Goal: Transaction & Acquisition: Obtain resource

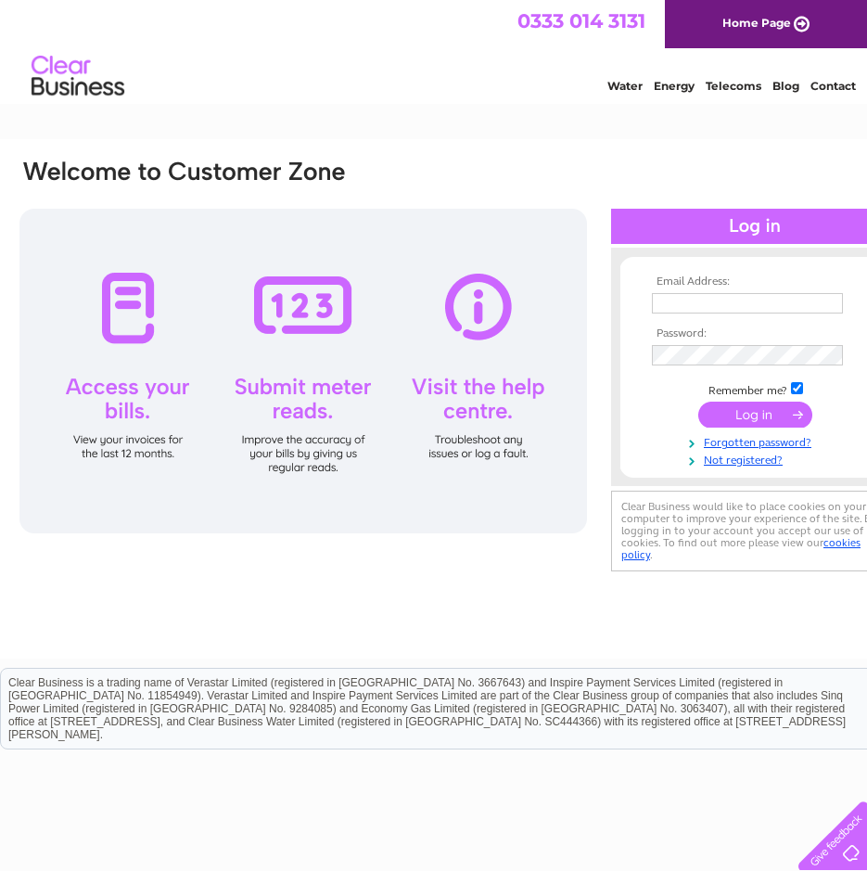
type input "[EMAIL_ADDRESS][DOMAIN_NAME]"
click at [732, 409] on input "submit" at bounding box center [756, 415] width 114 height 26
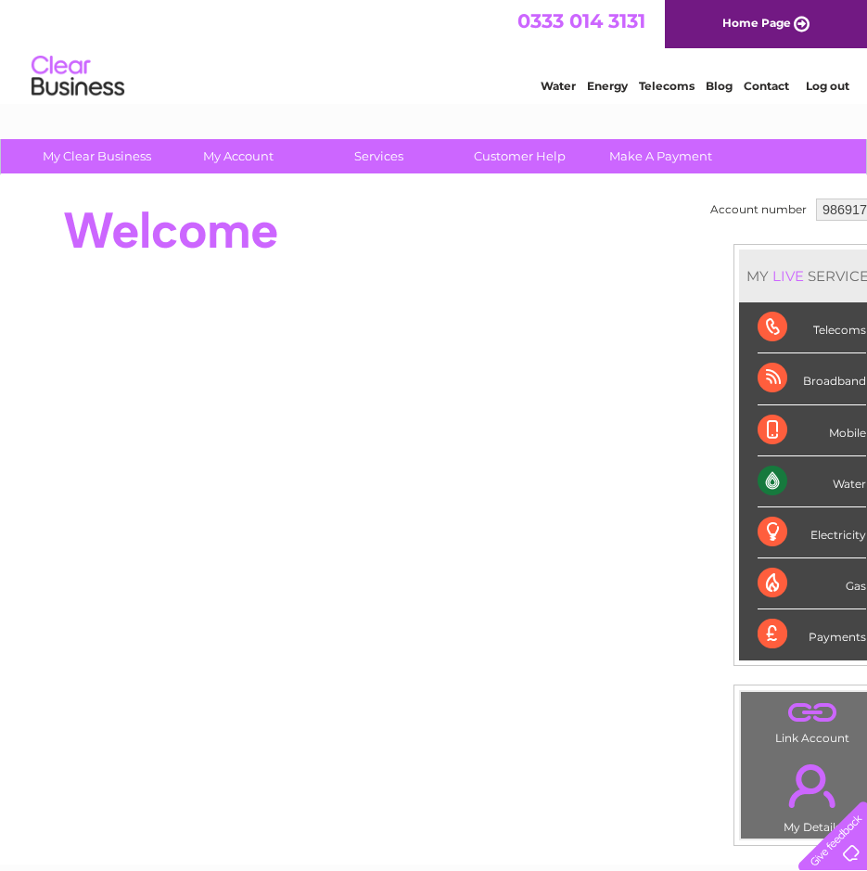
click at [764, 477] on div "Water" at bounding box center [812, 481] width 109 height 51
click at [802, 491] on div "Water" at bounding box center [812, 481] width 109 height 51
click at [781, 490] on div "Water" at bounding box center [812, 481] width 109 height 51
click at [781, 491] on div "Water" at bounding box center [812, 481] width 109 height 51
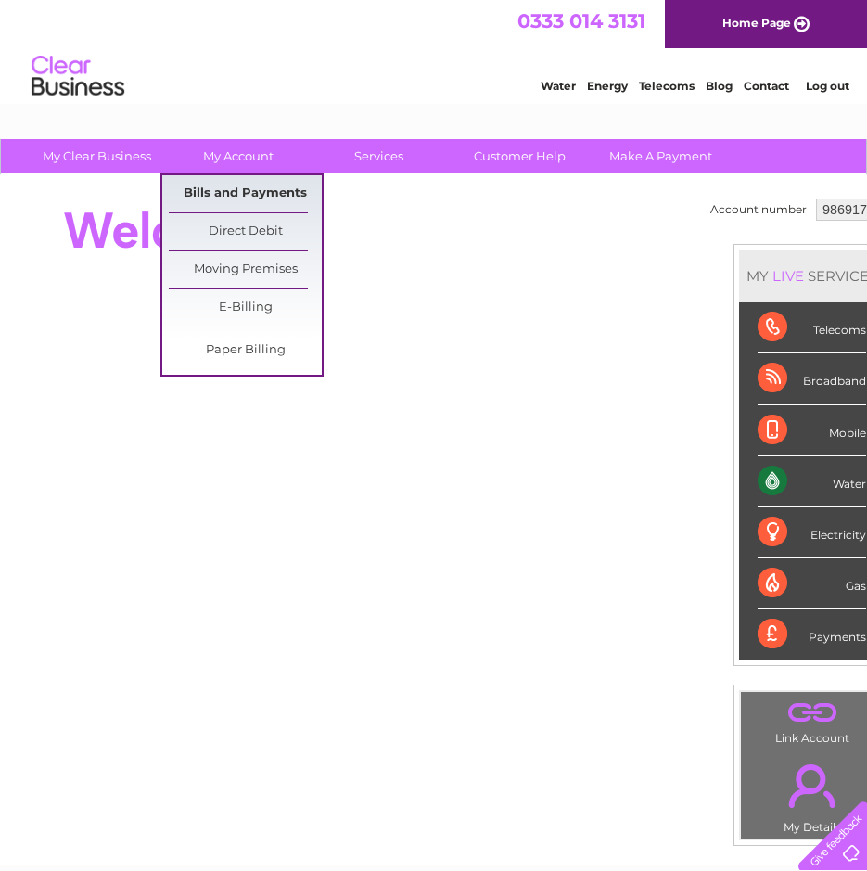
click at [218, 192] on link "Bills and Payments" at bounding box center [245, 193] width 153 height 37
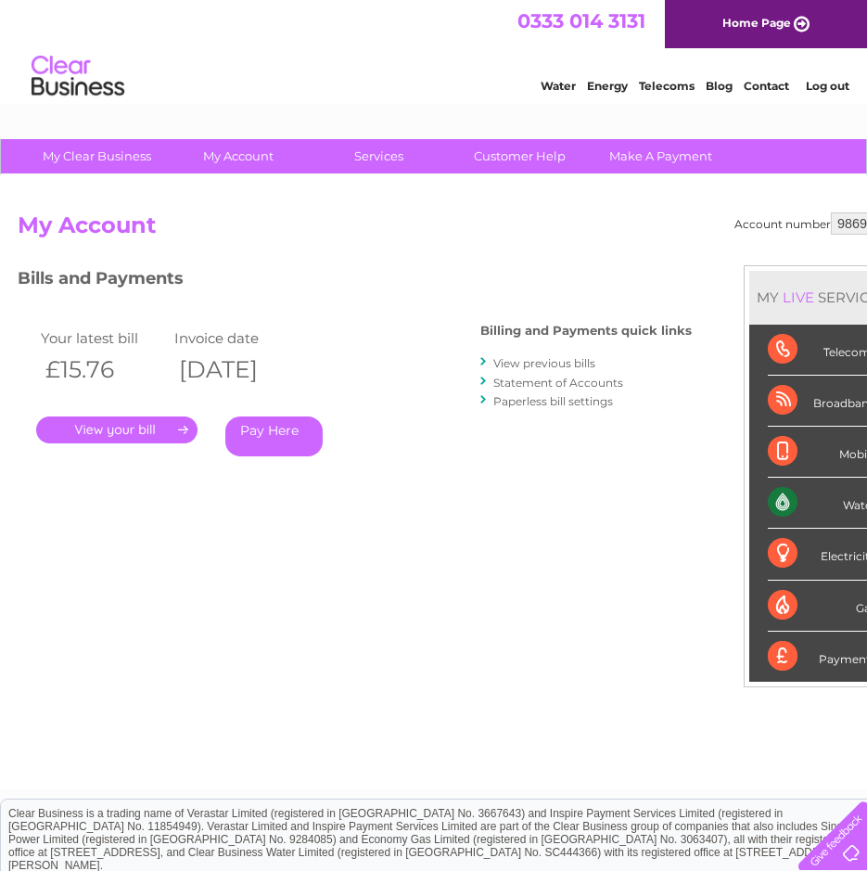
click at [123, 430] on link "." at bounding box center [116, 430] width 161 height 27
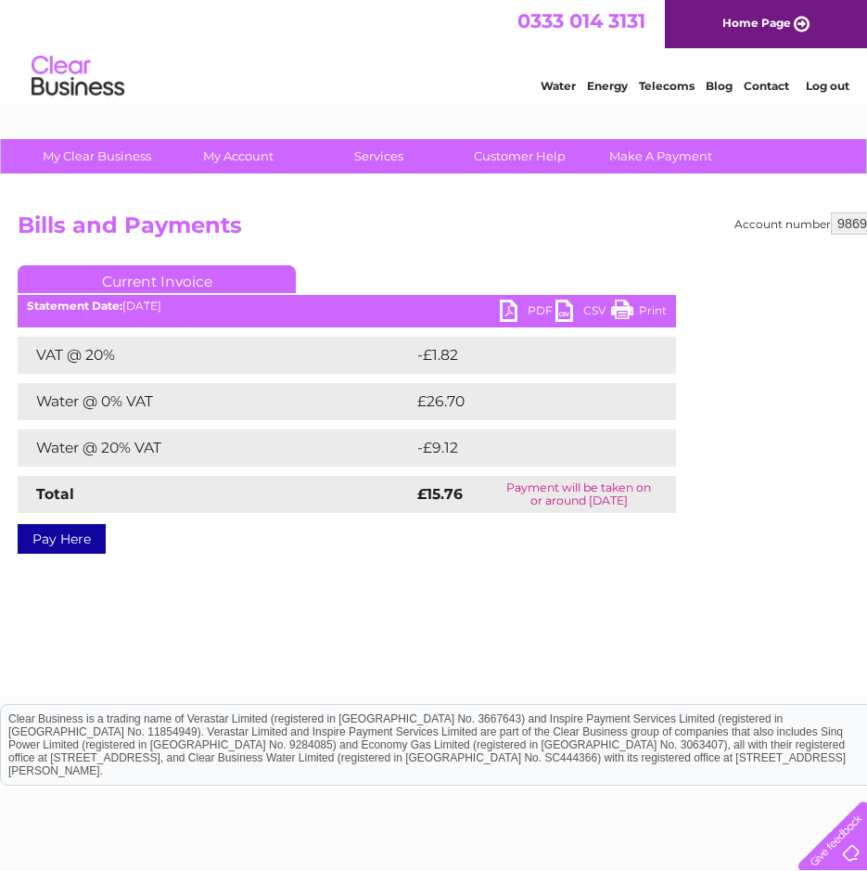
click at [519, 314] on link "PDF" at bounding box center [528, 313] width 56 height 27
